Goal: Browse casually

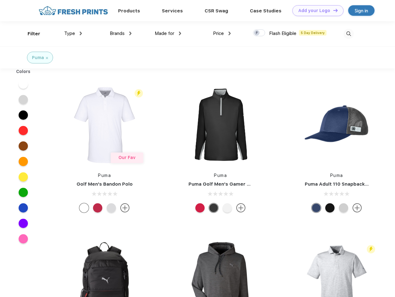
click at [315, 11] on link "Add your Logo Design Tool" at bounding box center [317, 10] width 51 height 11
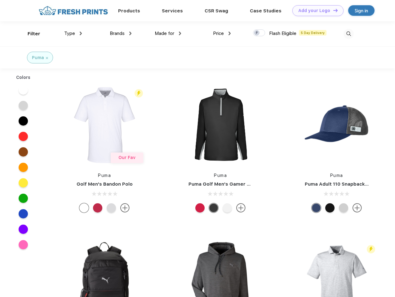
click at [0, 0] on div "Design Tool" at bounding box center [0, 0] width 0 height 0
click at [332, 10] on link "Add your Logo Design Tool" at bounding box center [317, 10] width 51 height 11
click at [30, 34] on div "Filter" at bounding box center [34, 33] width 13 height 7
click at [73, 33] on span "Type" at bounding box center [69, 34] width 11 height 6
click at [121, 33] on span "Brands" at bounding box center [117, 34] width 15 height 6
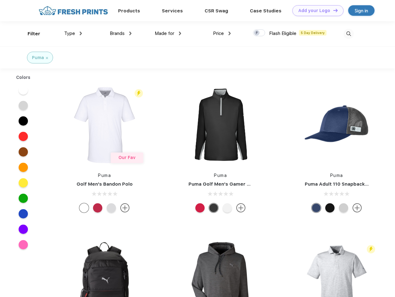
click at [168, 33] on span "Made for" at bounding box center [165, 34] width 20 height 6
click at [222, 33] on span "Price" at bounding box center [218, 34] width 11 height 6
click at [259, 33] on div at bounding box center [259, 32] width 12 height 7
click at [257, 33] on input "checkbox" at bounding box center [255, 31] width 4 height 4
click at [348, 34] on img at bounding box center [348, 34] width 10 height 10
